Goal: Task Accomplishment & Management: Complete application form

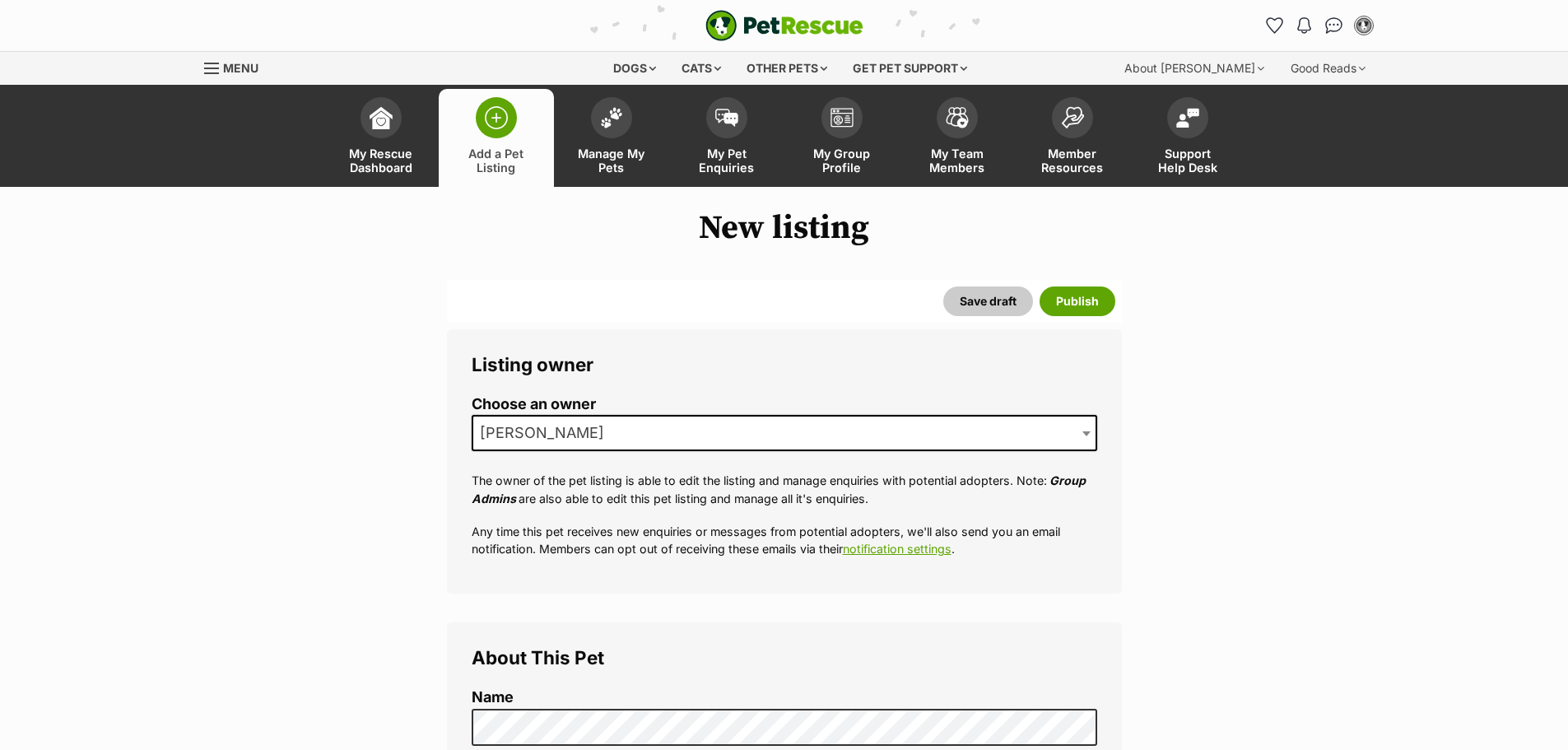
select select
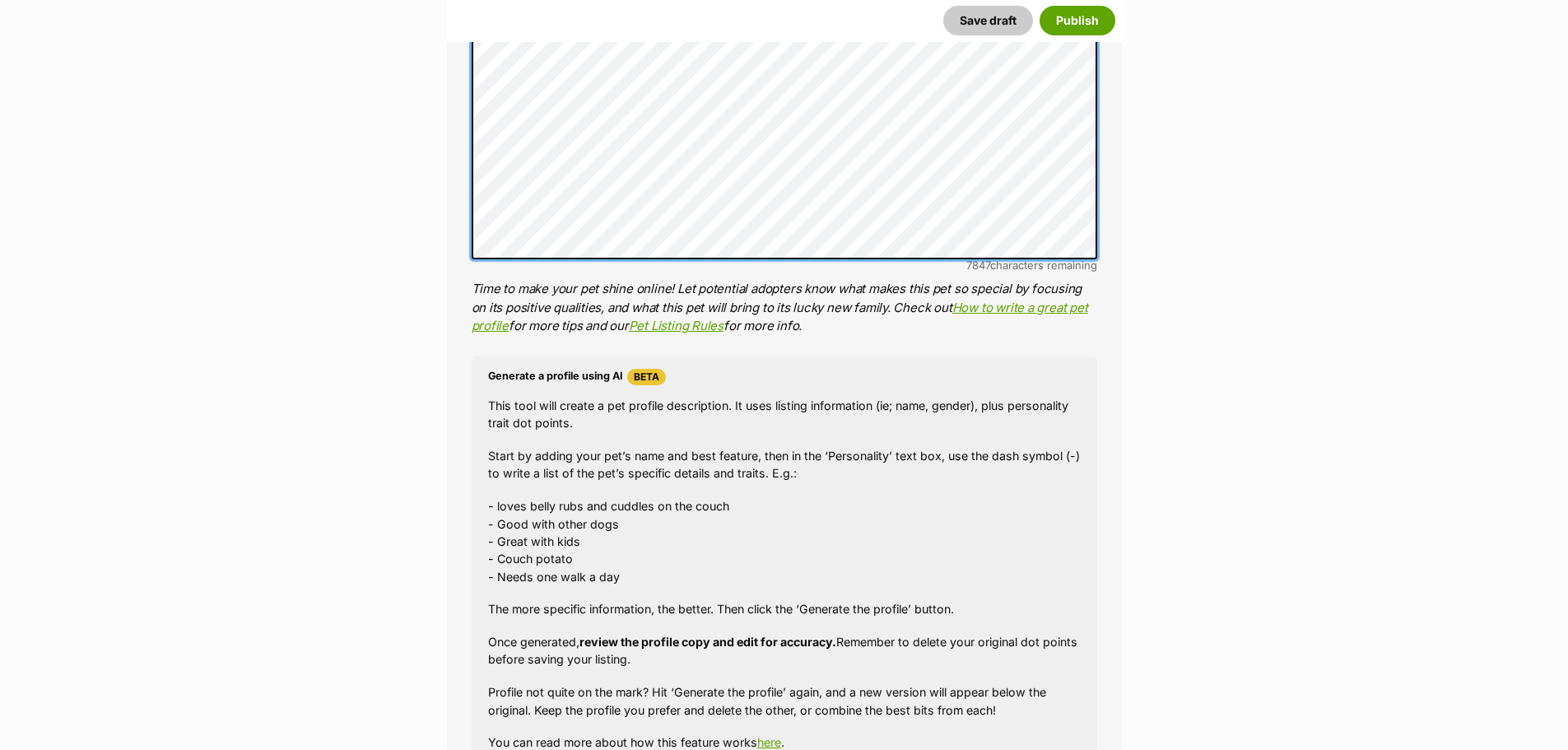
scroll to position [1356, 0]
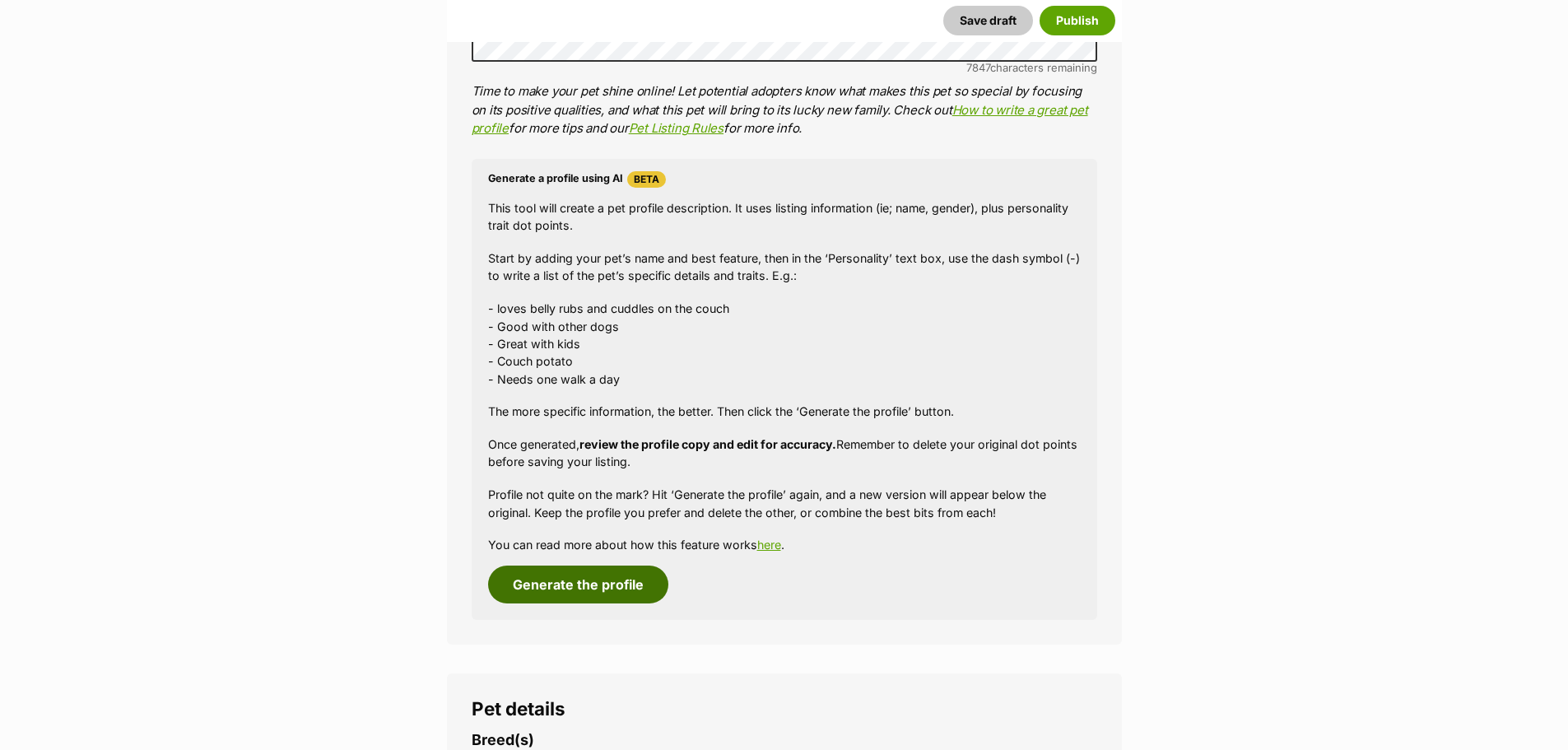
click at [649, 584] on button "Generate the profile" at bounding box center [579, 584] width 180 height 38
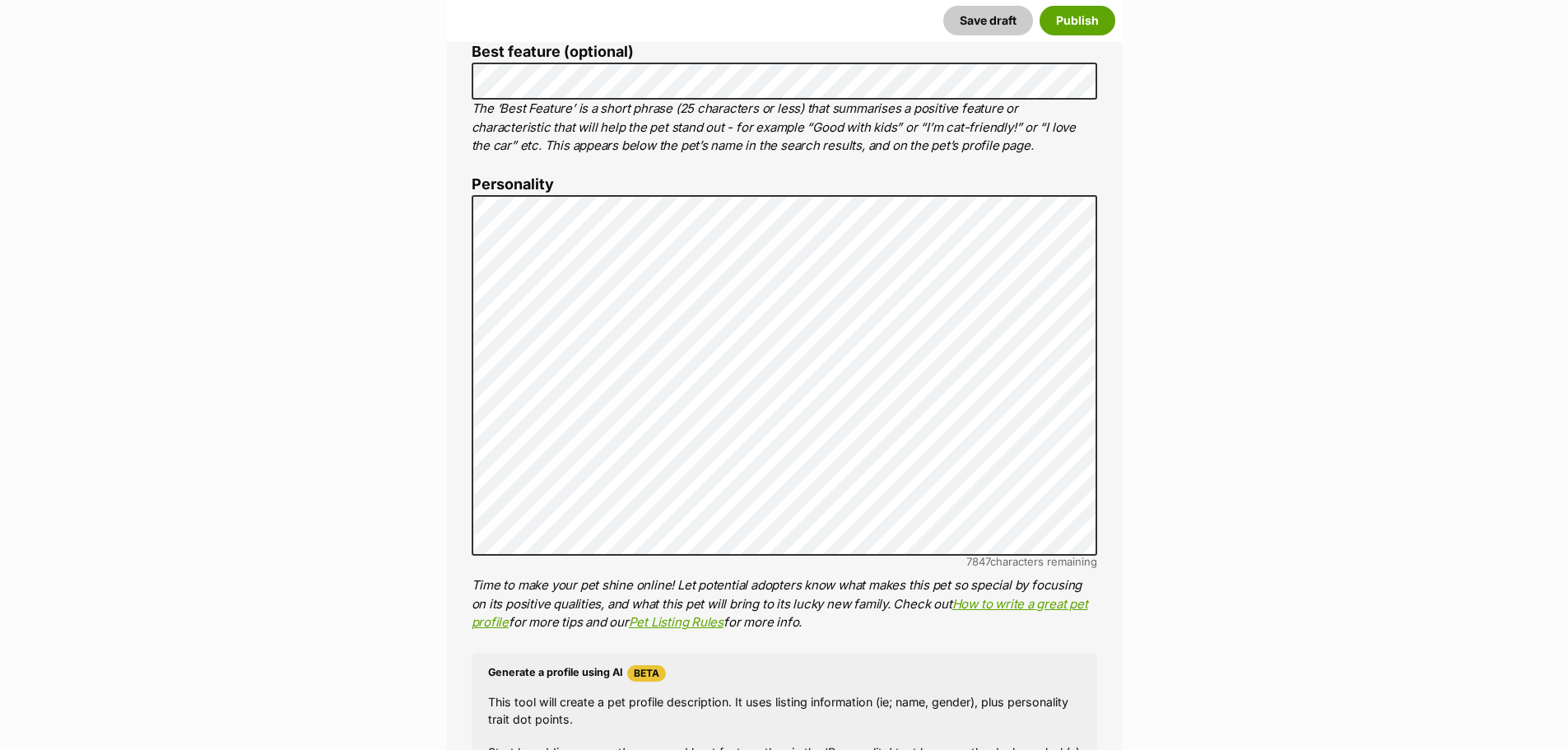
scroll to position [0, 0]
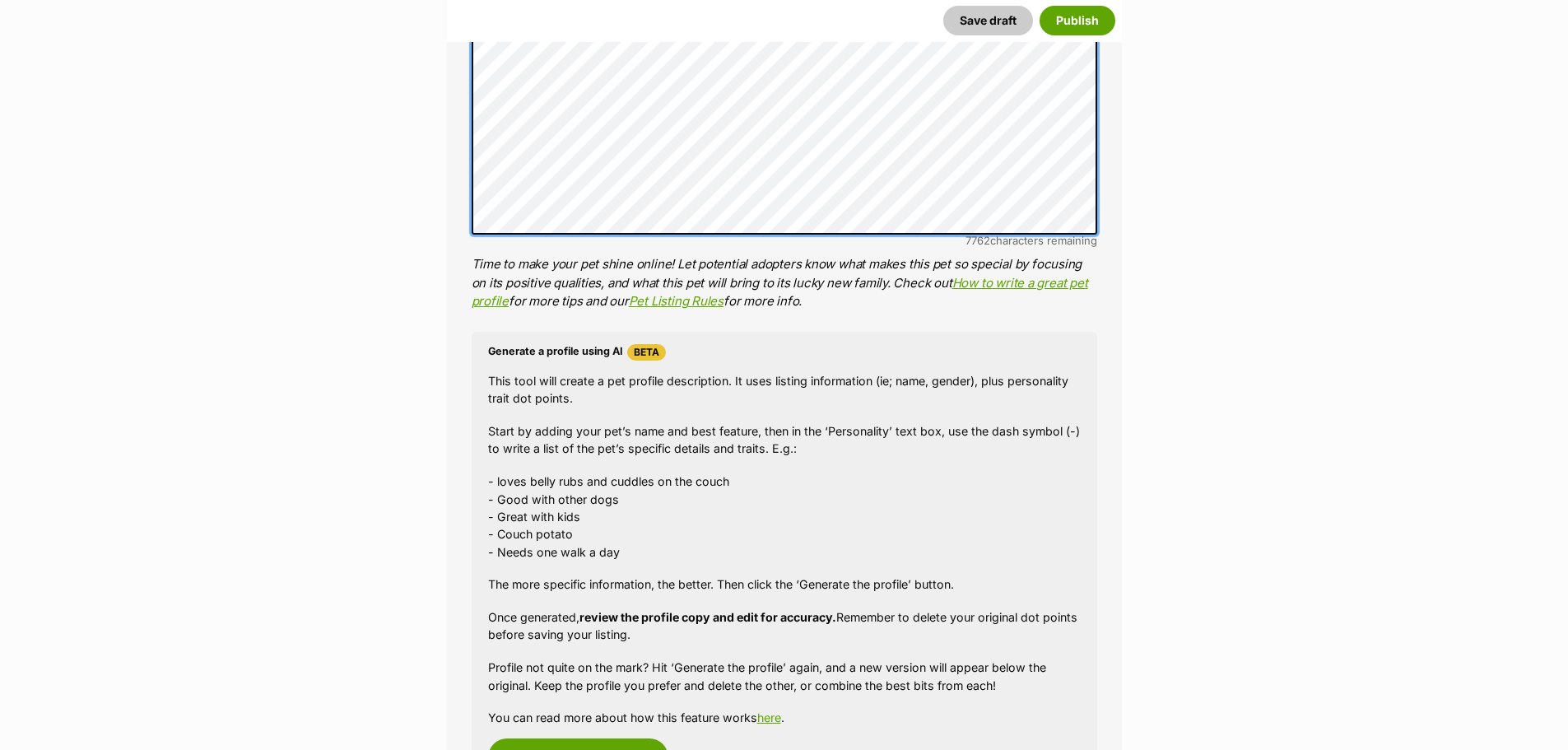
scroll to position [945, 0]
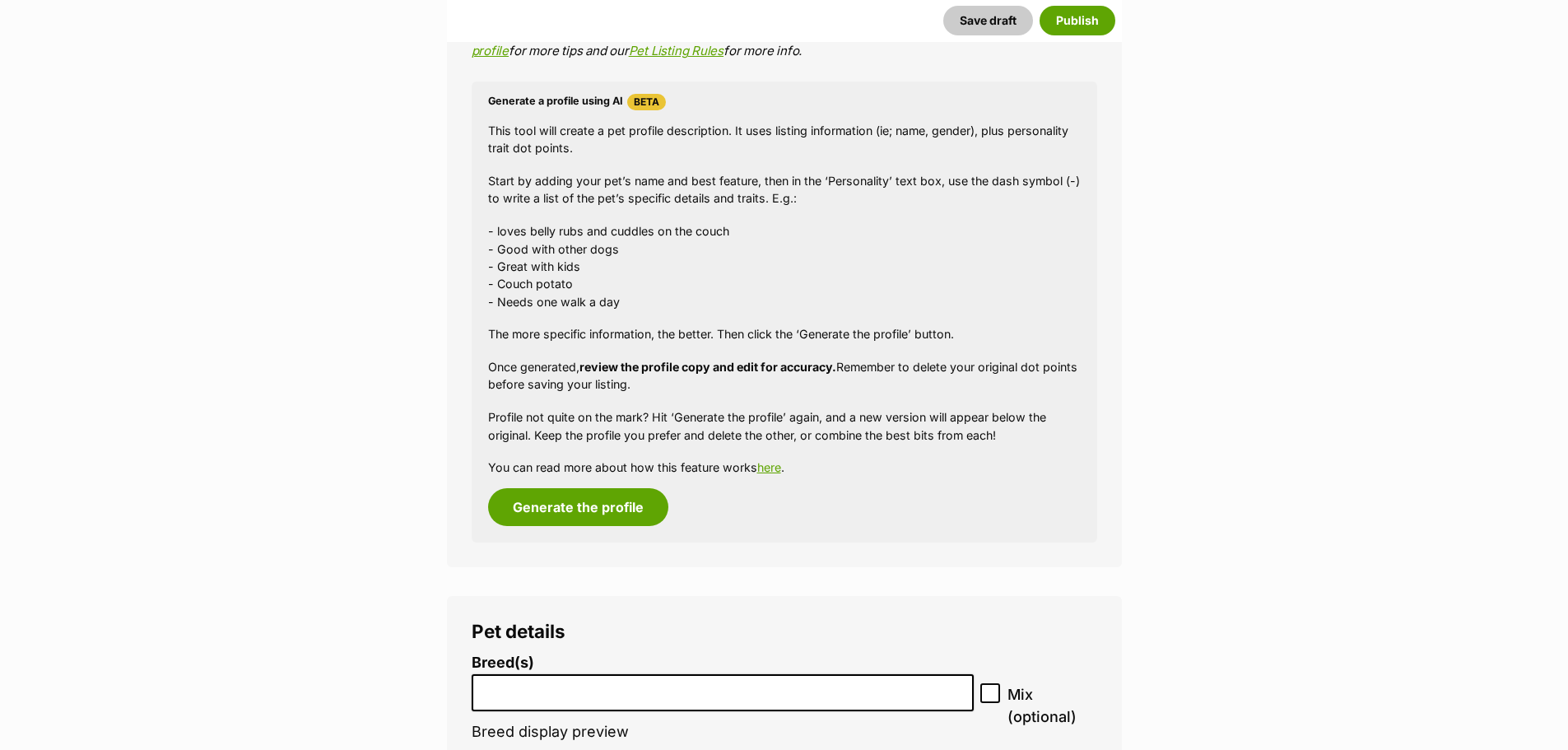
scroll to position [1521, 0]
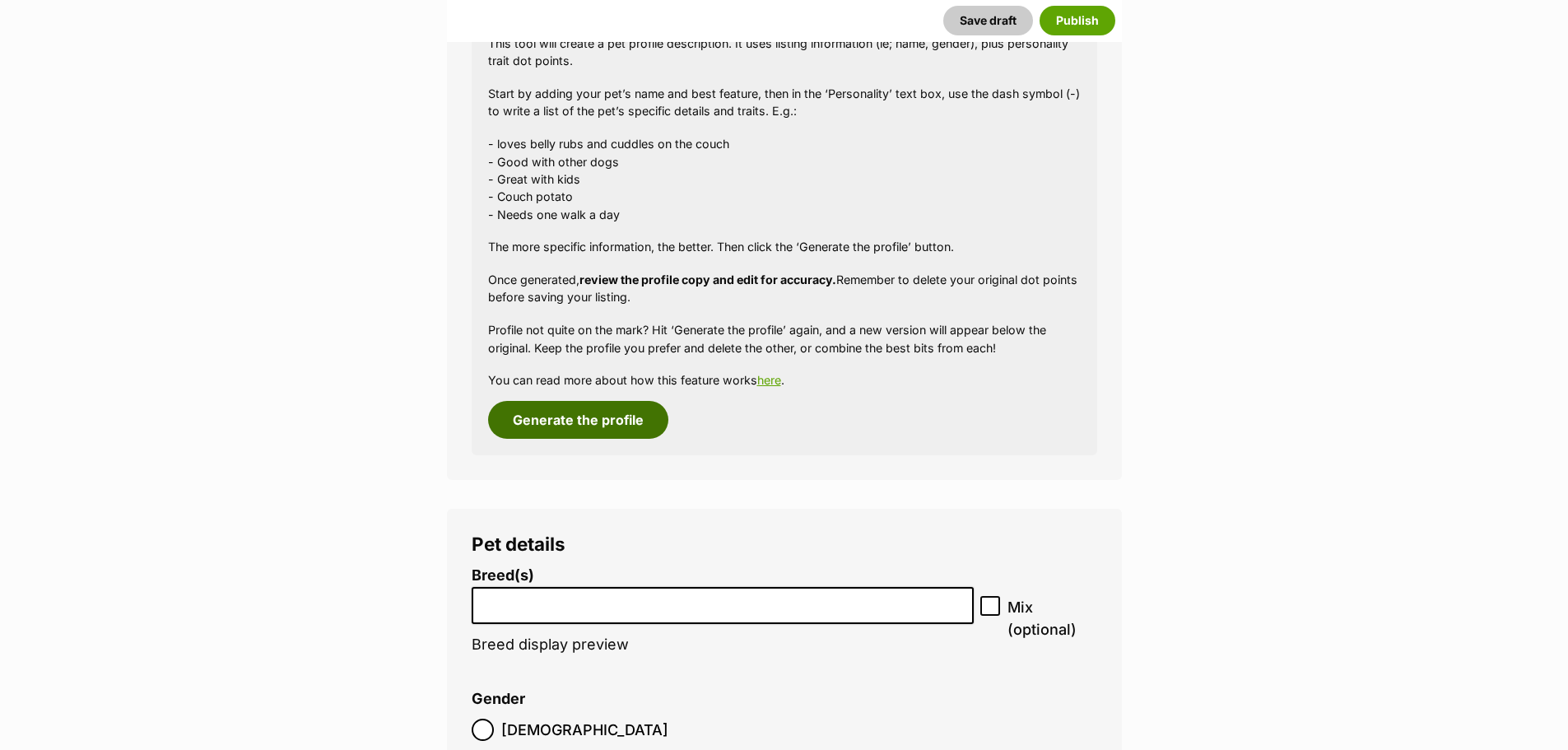
click at [597, 421] on button "Generate the profile" at bounding box center [579, 420] width 180 height 38
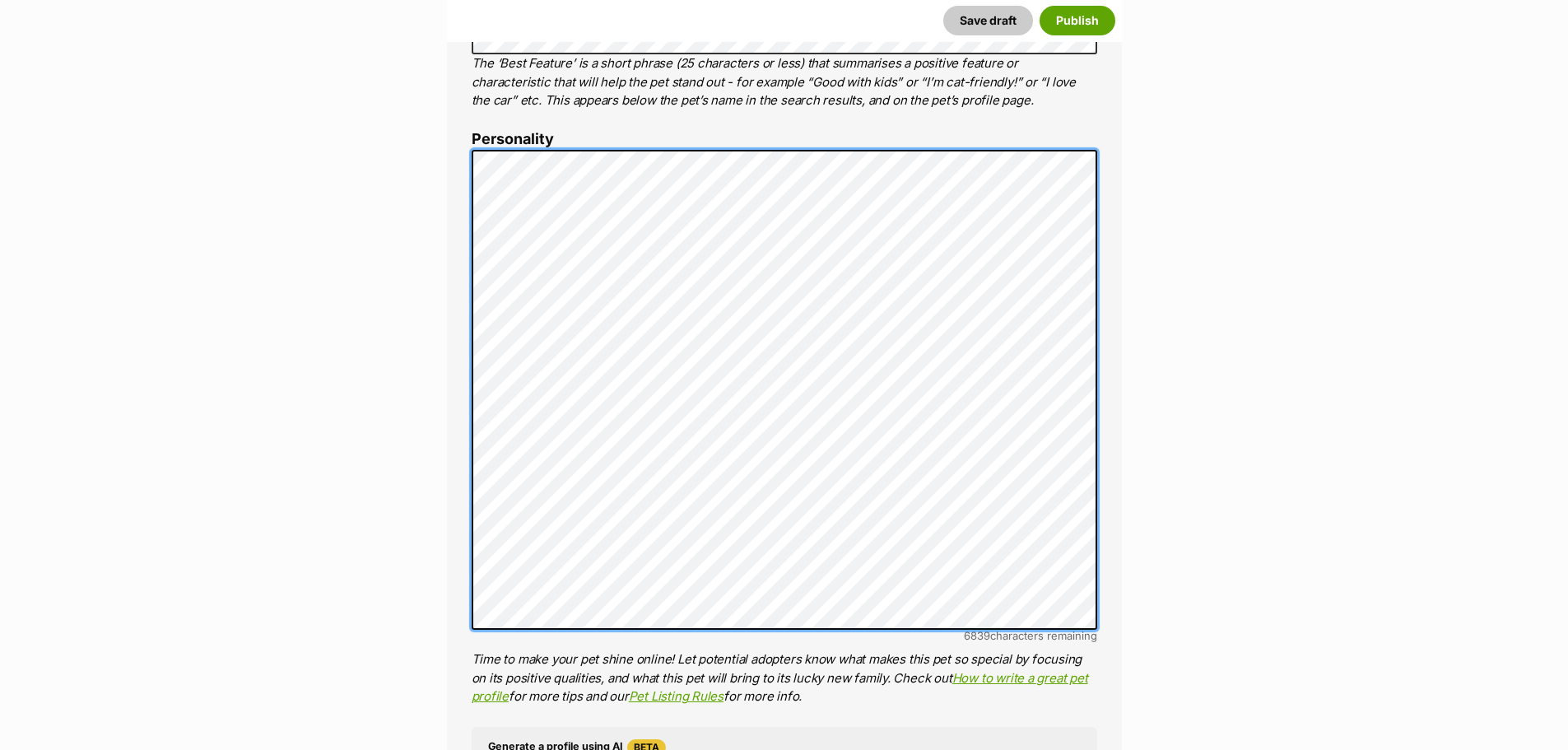
scroll to position [945, 0]
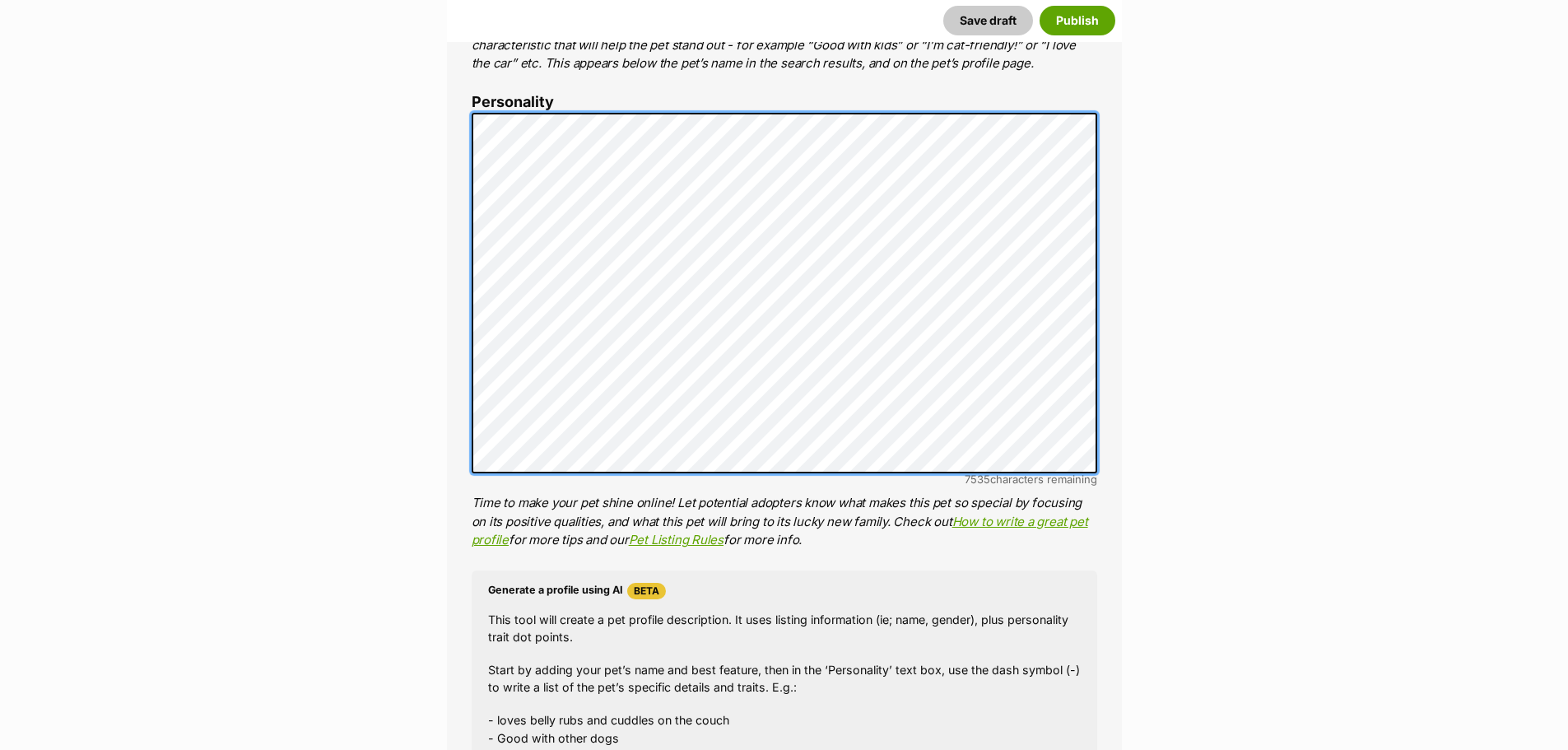
click at [468, 293] on div "About This Pet Name Henlo there, it looks like you might be using the pet name …" at bounding box center [785, 367] width 675 height 1379
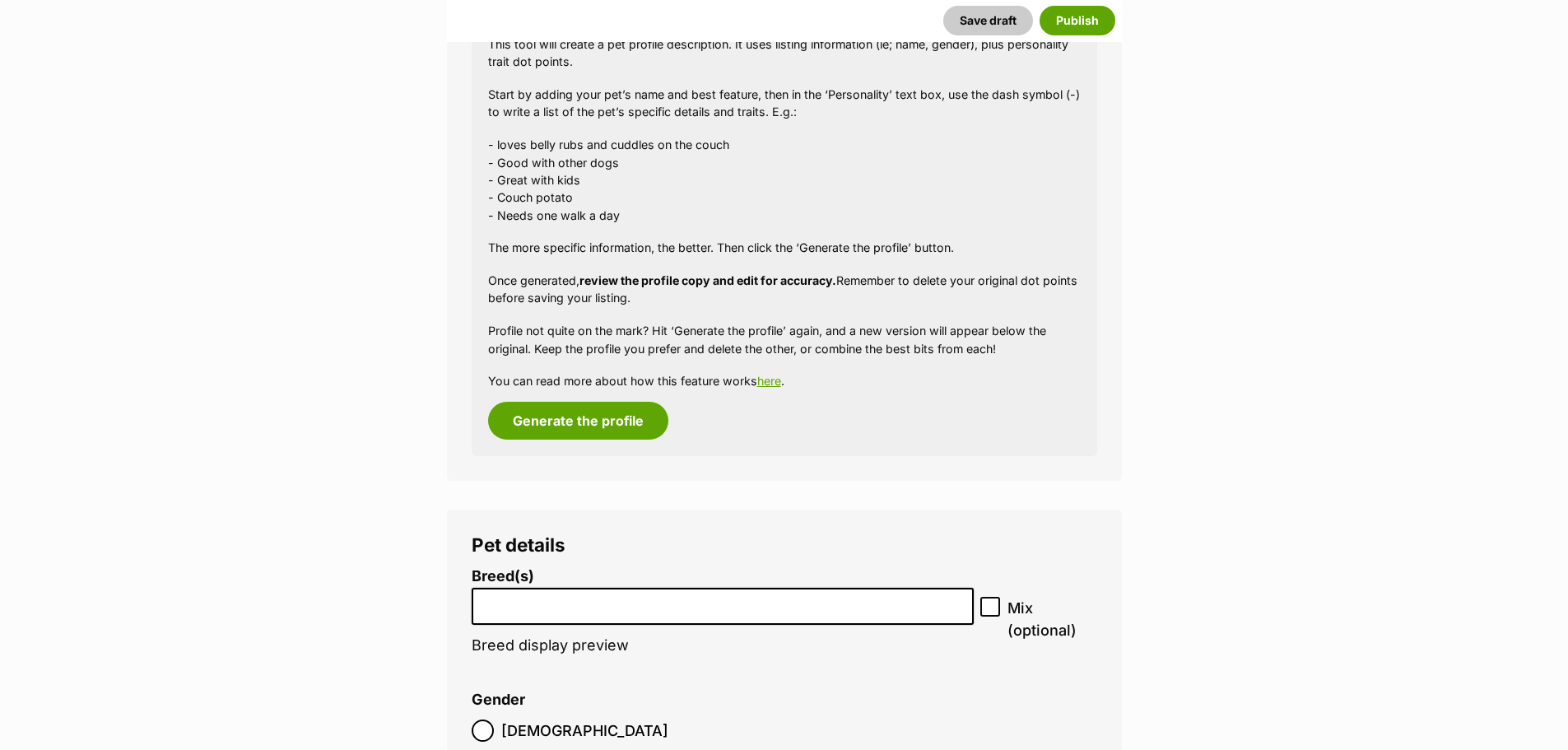
scroll to position [1521, 0]
click at [609, 422] on button "Generate the profile" at bounding box center [579, 420] width 180 height 38
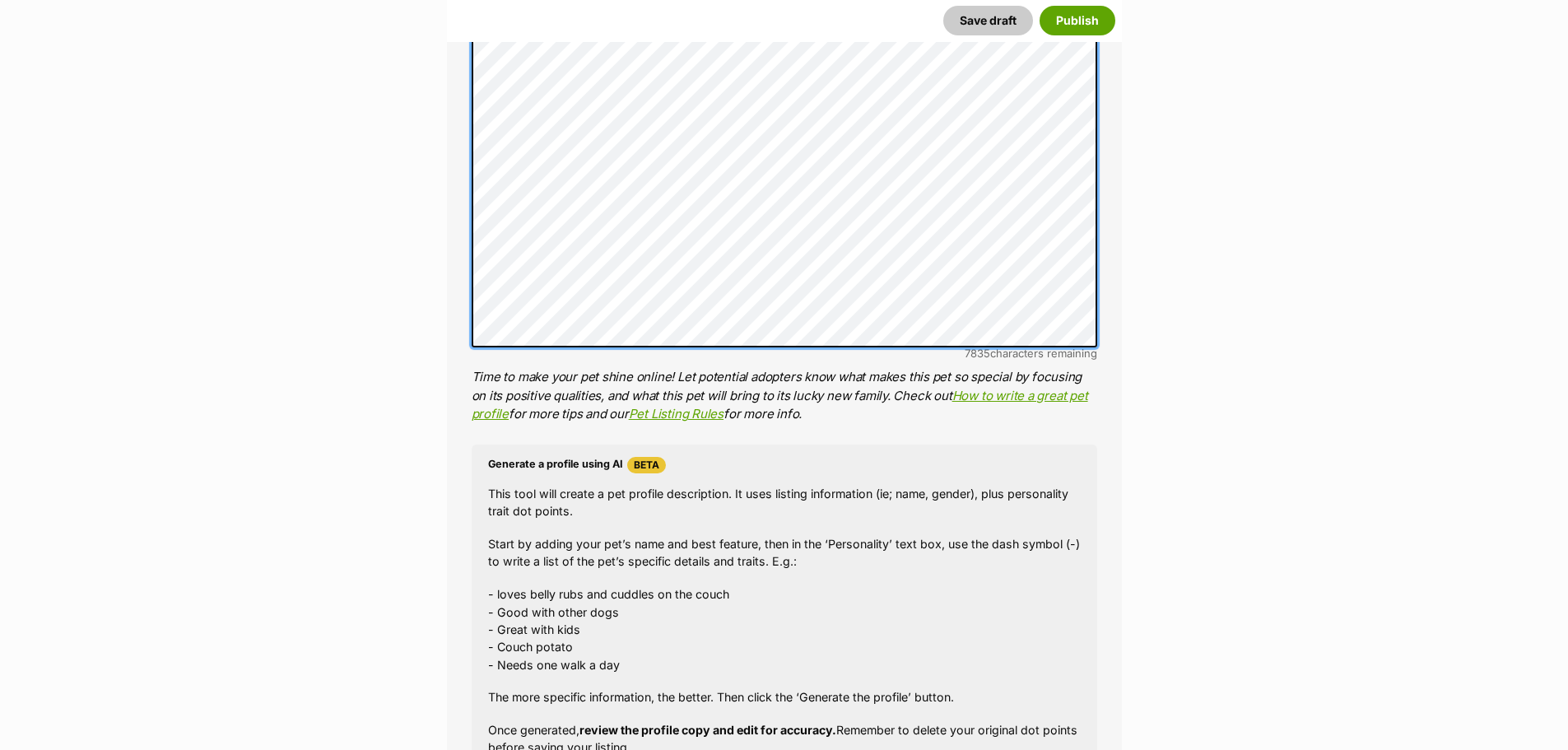
scroll to position [1438, 0]
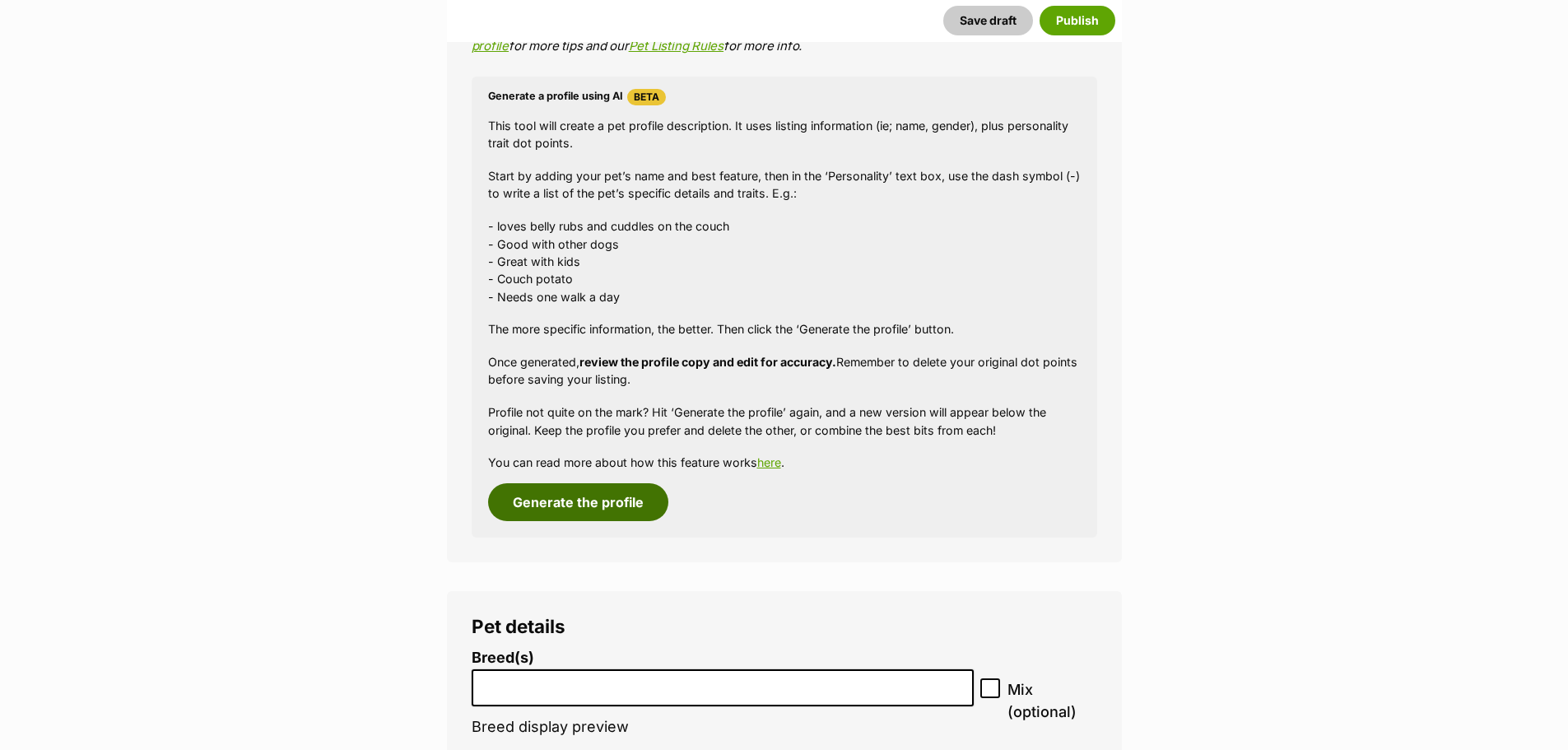
click at [613, 500] on button "Generate the profile" at bounding box center [579, 502] width 180 height 38
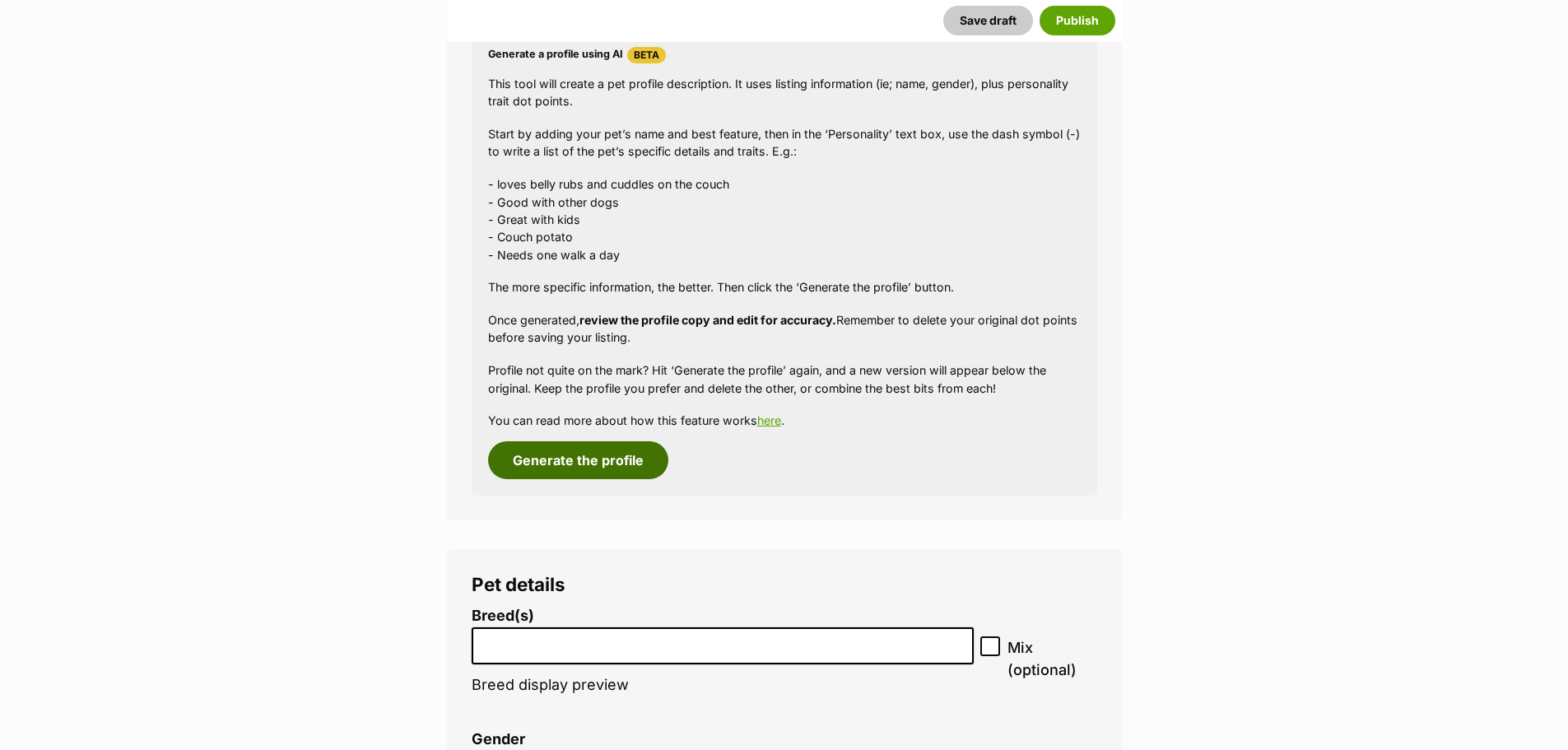
scroll to position [1521, 0]
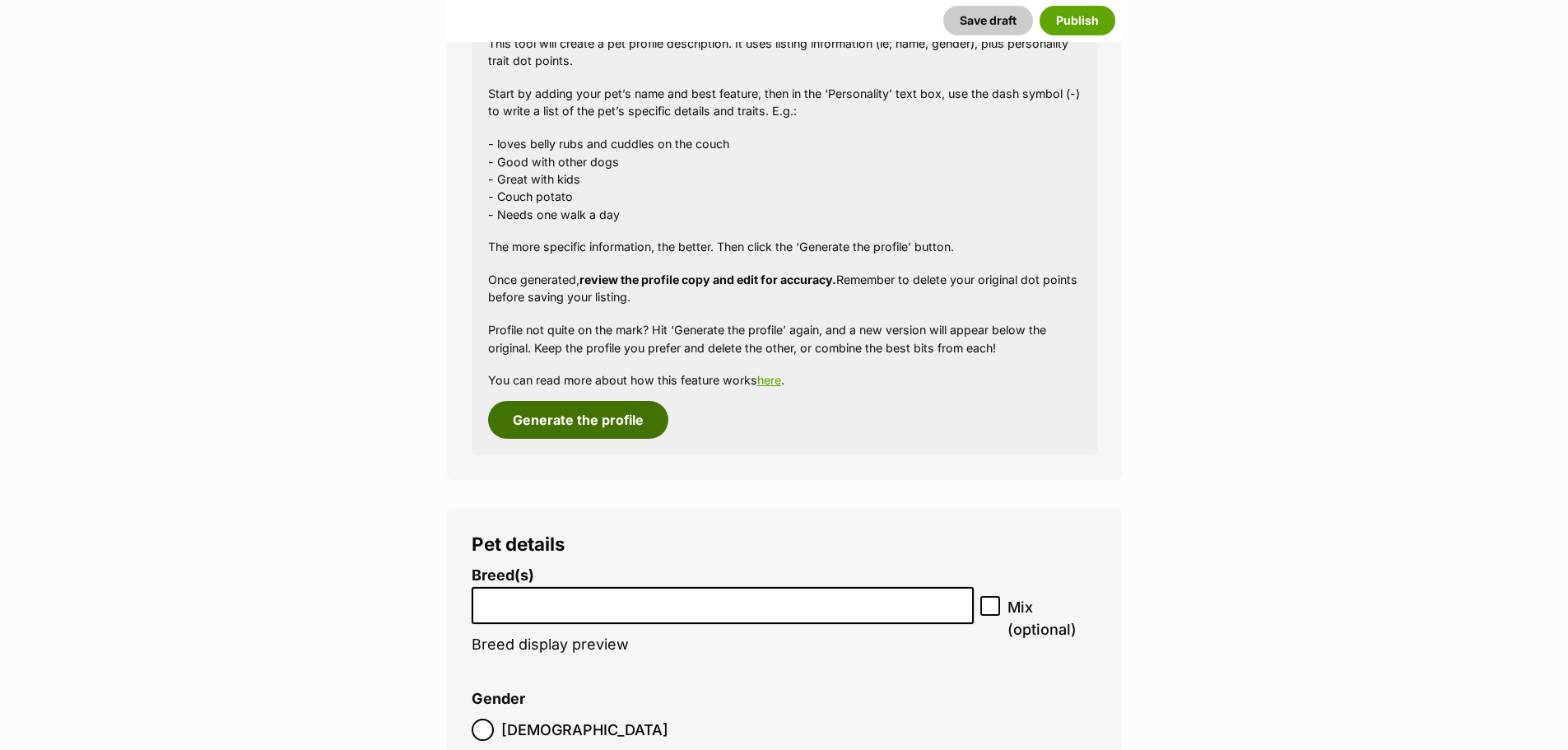
click at [601, 421] on button "Generate the profile" at bounding box center [579, 420] width 180 height 38
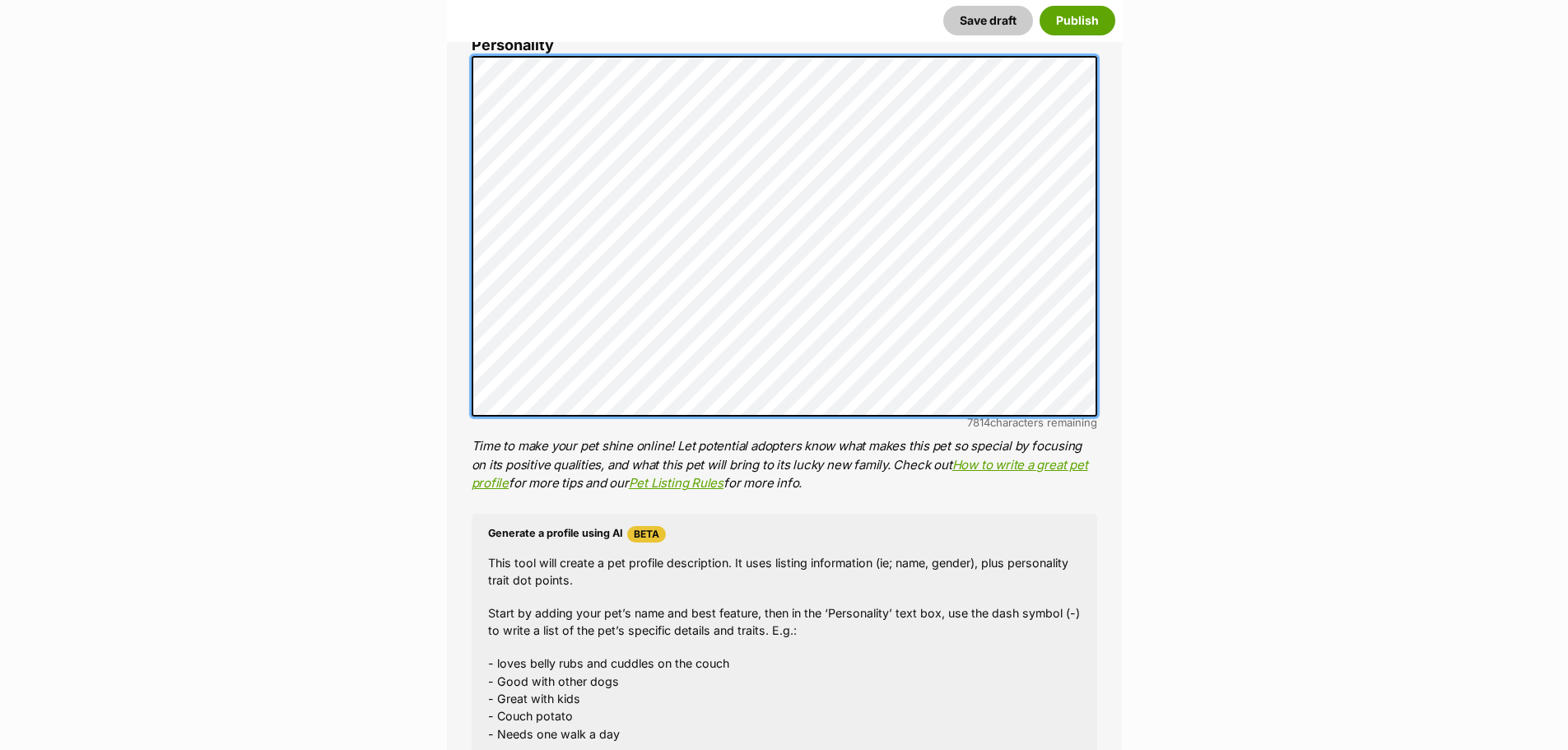
scroll to position [1027, 0]
